Goal: Entertainment & Leisure: Consume media (video, audio)

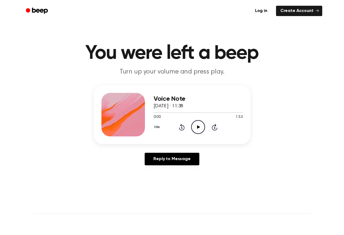
click at [197, 125] on icon "Play Audio" at bounding box center [198, 127] width 14 height 14
click at [156, 112] on div at bounding box center [198, 112] width 89 height 4
click at [196, 127] on icon "Play Audio" at bounding box center [198, 127] width 14 height 14
click at [196, 128] on icon "Pause Audio" at bounding box center [198, 127] width 14 height 14
click at [156, 112] on div at bounding box center [198, 112] width 89 height 4
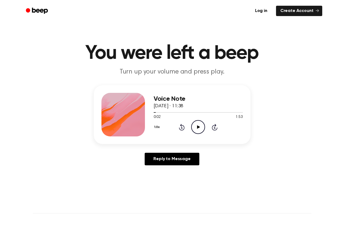
click at [201, 129] on icon "Play Audio" at bounding box center [198, 127] width 14 height 14
click at [195, 125] on icon "Play Audio" at bounding box center [198, 127] width 14 height 14
click at [165, 112] on div at bounding box center [198, 112] width 89 height 4
click at [196, 125] on icon "Pause Audio" at bounding box center [198, 127] width 14 height 14
click at [197, 129] on icon "Play Audio" at bounding box center [198, 127] width 14 height 14
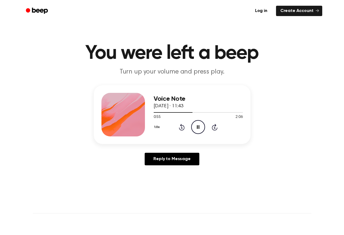
click at [197, 127] on icon at bounding box center [198, 127] width 2 height 4
click at [183, 111] on div at bounding box center [198, 112] width 89 height 4
click at [200, 125] on icon "Play Audio" at bounding box center [198, 127] width 14 height 14
click at [196, 128] on icon "Pause Audio" at bounding box center [198, 127] width 14 height 14
click at [199, 113] on span at bounding box center [201, 112] width 4 height 4
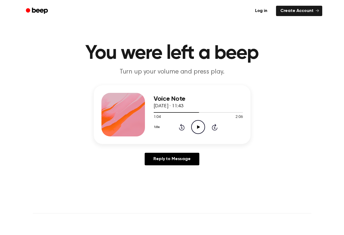
click at [199, 126] on icon at bounding box center [198, 127] width 3 height 4
click at [195, 126] on icon "Pause Audio" at bounding box center [198, 127] width 14 height 14
click at [210, 113] on span at bounding box center [210, 112] width 4 height 4
click at [199, 125] on icon "Play Audio" at bounding box center [198, 127] width 14 height 14
click at [194, 125] on icon "Pause Audio" at bounding box center [198, 127] width 14 height 14
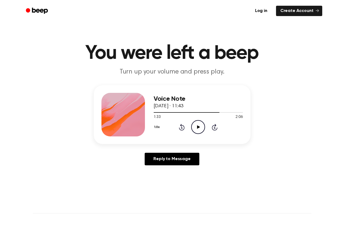
click at [200, 127] on icon "Play Audio" at bounding box center [198, 127] width 14 height 14
click at [193, 127] on icon "Pause Audio" at bounding box center [198, 127] width 14 height 14
click at [198, 128] on icon at bounding box center [198, 127] width 3 height 4
click at [197, 128] on icon at bounding box center [198, 127] width 2 height 4
click at [224, 111] on div at bounding box center [198, 112] width 89 height 4
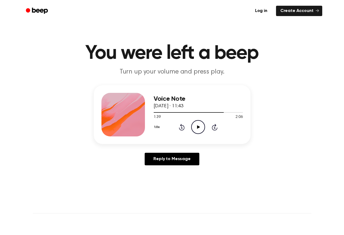
click at [198, 127] on icon at bounding box center [198, 127] width 3 height 4
